Goal: Task Accomplishment & Management: Use online tool/utility

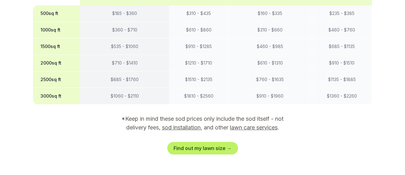
scroll to position [594, 0]
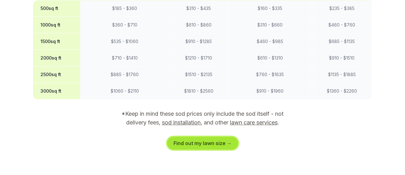
click at [192, 137] on link "Find out my lawn size →" at bounding box center [202, 143] width 71 height 12
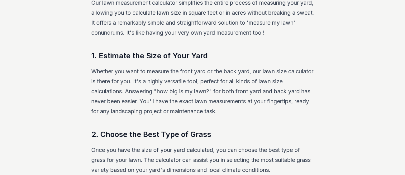
scroll to position [133, 0]
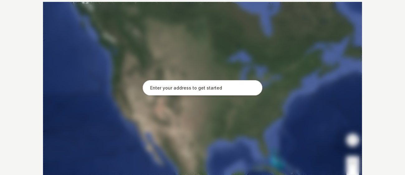
click at [192, 93] on input "text" at bounding box center [203, 88] width 120 height 16
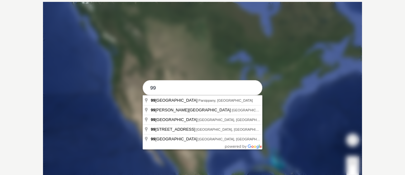
type input "9"
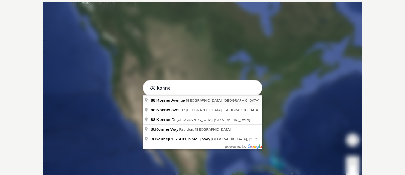
type input "[STREET_ADDRESS]"
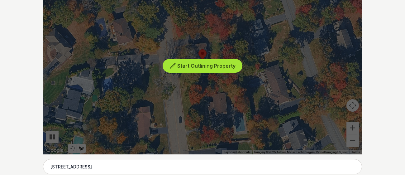
scroll to position [168, 0]
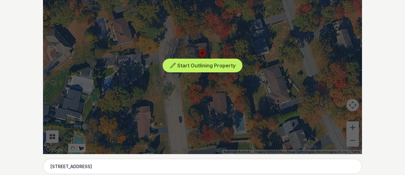
click at [355, 129] on div "Start Outlining Property" at bounding box center [202, 60] width 319 height 187
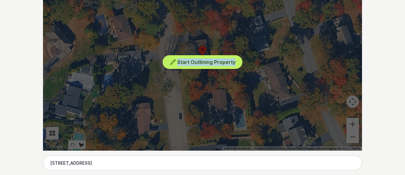
scroll to position [170, 0]
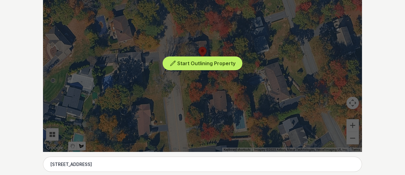
drag, startPoint x: 181, startPoint y: 33, endPoint x: 201, endPoint y: 34, distance: 20.3
click at [201, 34] on div "Start Outlining Property" at bounding box center [202, 58] width 319 height 187
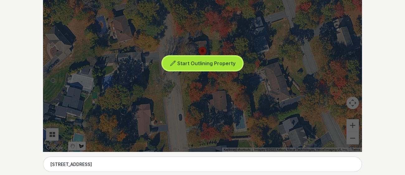
click at [206, 60] on span "Start Outlining Property" at bounding box center [206, 63] width 58 height 6
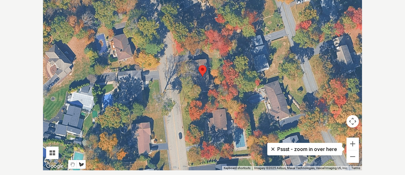
scroll to position [152, 0]
click at [350, 145] on button "Zoom in" at bounding box center [352, 144] width 12 height 12
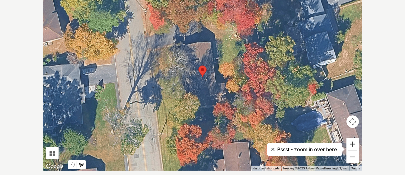
click at [350, 145] on button "Zoom in" at bounding box center [352, 144] width 12 height 12
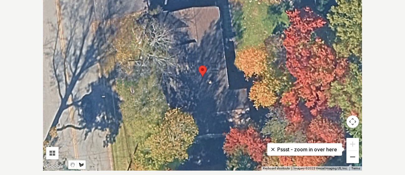
click at [355, 158] on button "Zoom out" at bounding box center [352, 156] width 12 height 12
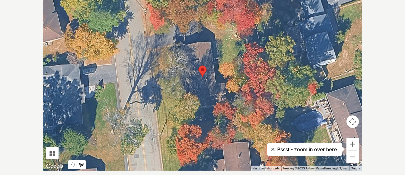
click at [201, 21] on div at bounding box center [202, 76] width 319 height 187
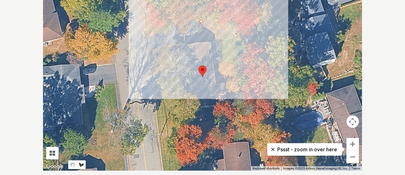
click at [250, 16] on div at bounding box center [202, 76] width 319 height 187
click at [260, 49] on div at bounding box center [202, 76] width 319 height 187
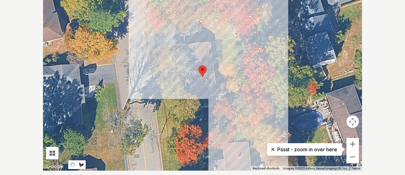
click at [268, 97] on div at bounding box center [202, 76] width 319 height 187
click at [228, 104] on div at bounding box center [202, 76] width 319 height 187
click at [225, 79] on div at bounding box center [202, 76] width 319 height 187
click at [215, 80] on div at bounding box center [202, 76] width 319 height 187
click at [203, 21] on div at bounding box center [202, 76] width 319 height 187
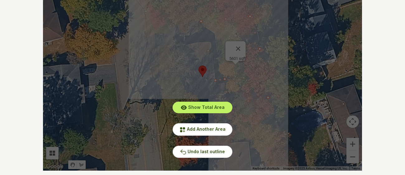
click at [243, 43] on div "Show Total Area Add Another Area Undo last outline" at bounding box center [202, 76] width 319 height 187
click at [242, 46] on div "Show Total Area Add Another Area Undo last outline" at bounding box center [202, 76] width 319 height 187
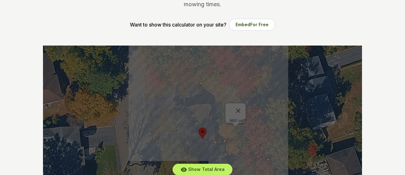
scroll to position [0, 0]
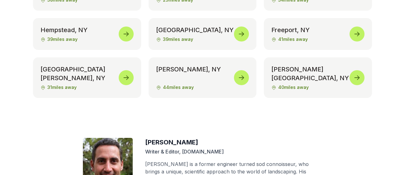
scroll to position [3492, 0]
